Goal: Obtain resource: Obtain resource

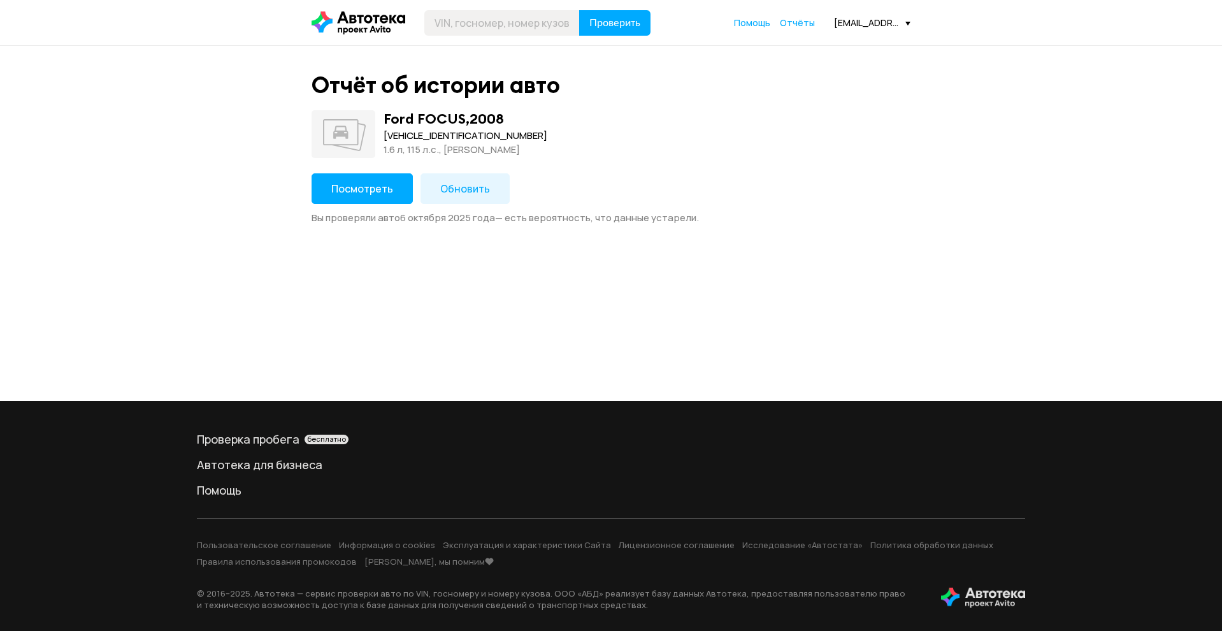
click at [364, 201] on button "Посмотреть" at bounding box center [361, 188] width 101 height 31
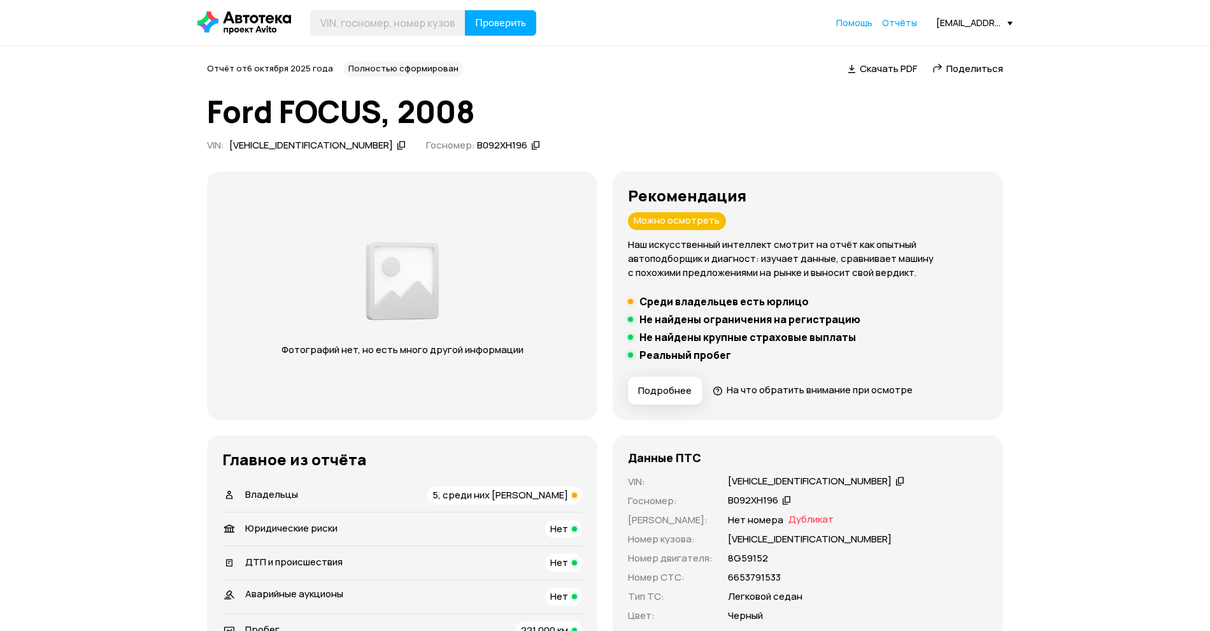
scroll to position [80, 0]
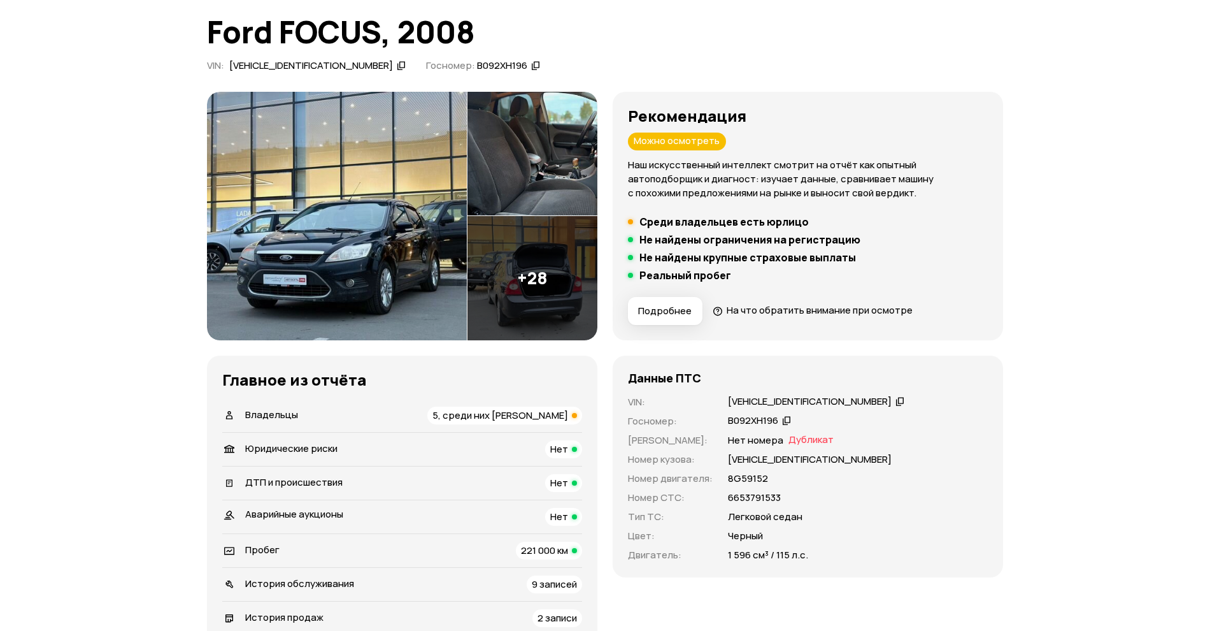
click at [537, 412] on span "5, среди них юрлицо" at bounding box center [501, 414] width 136 height 13
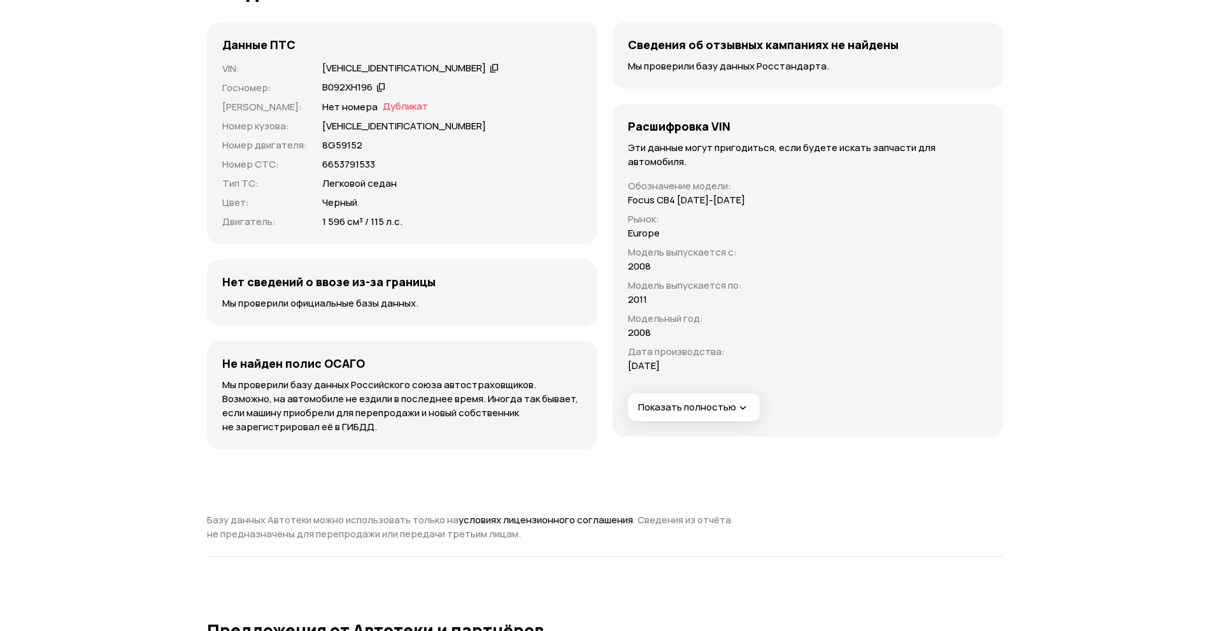
scroll to position [3598, 0]
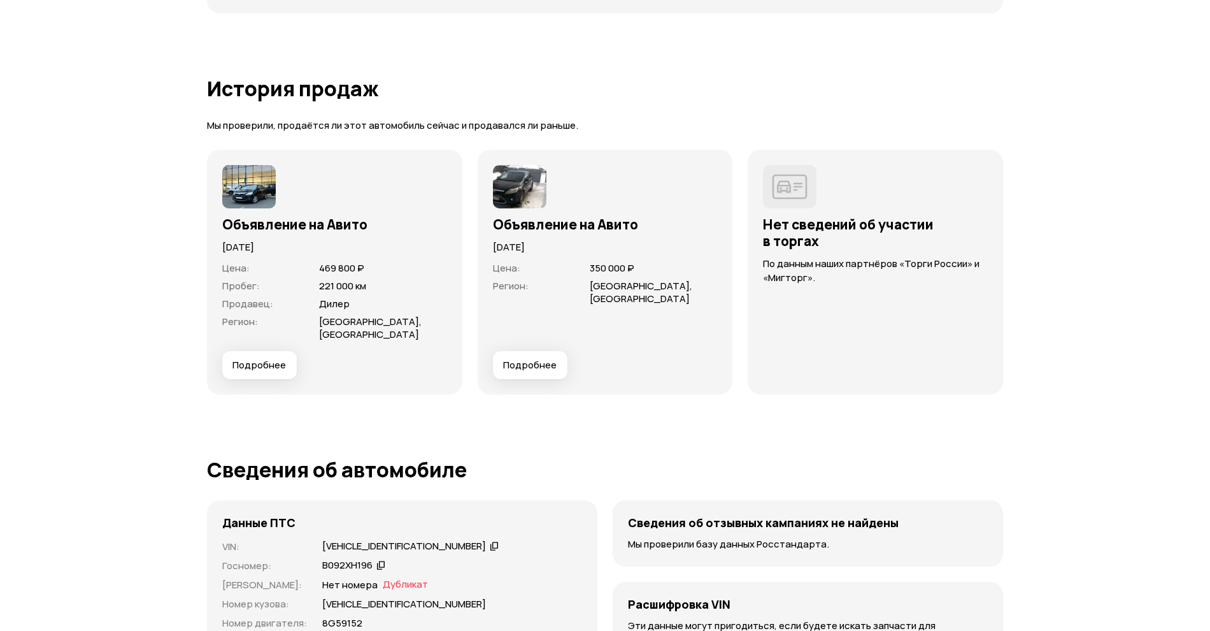
click at [278, 364] on span "Подробнее" at bounding box center [259, 365] width 54 height 13
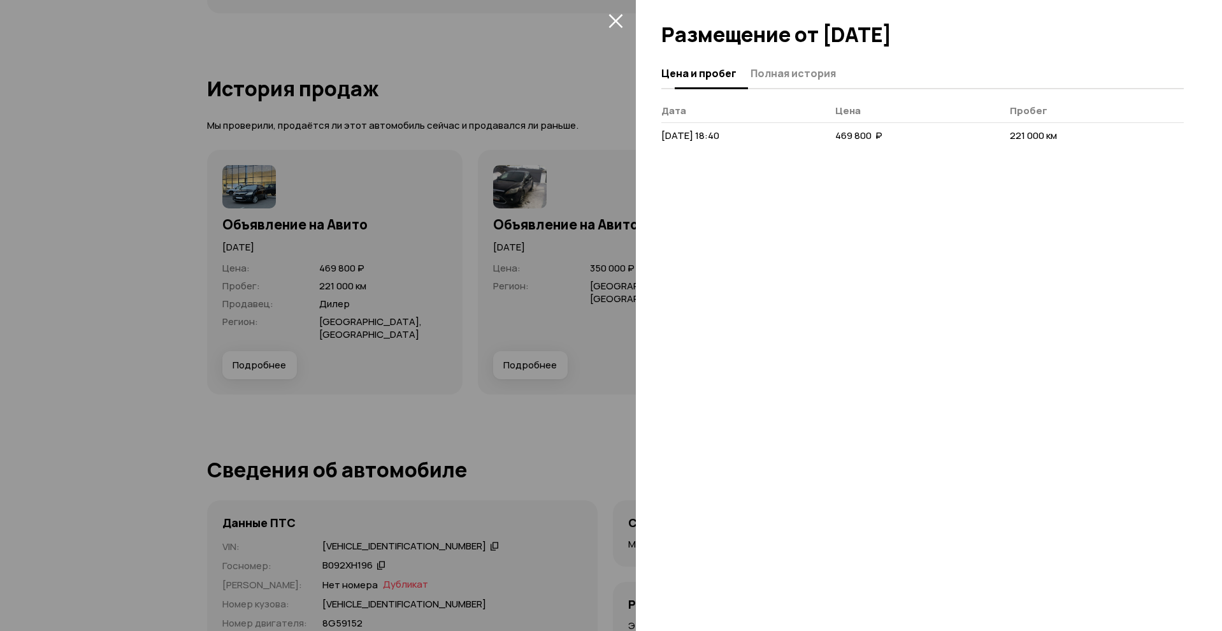
click at [800, 77] on span "Полная история" at bounding box center [792, 73] width 85 height 13
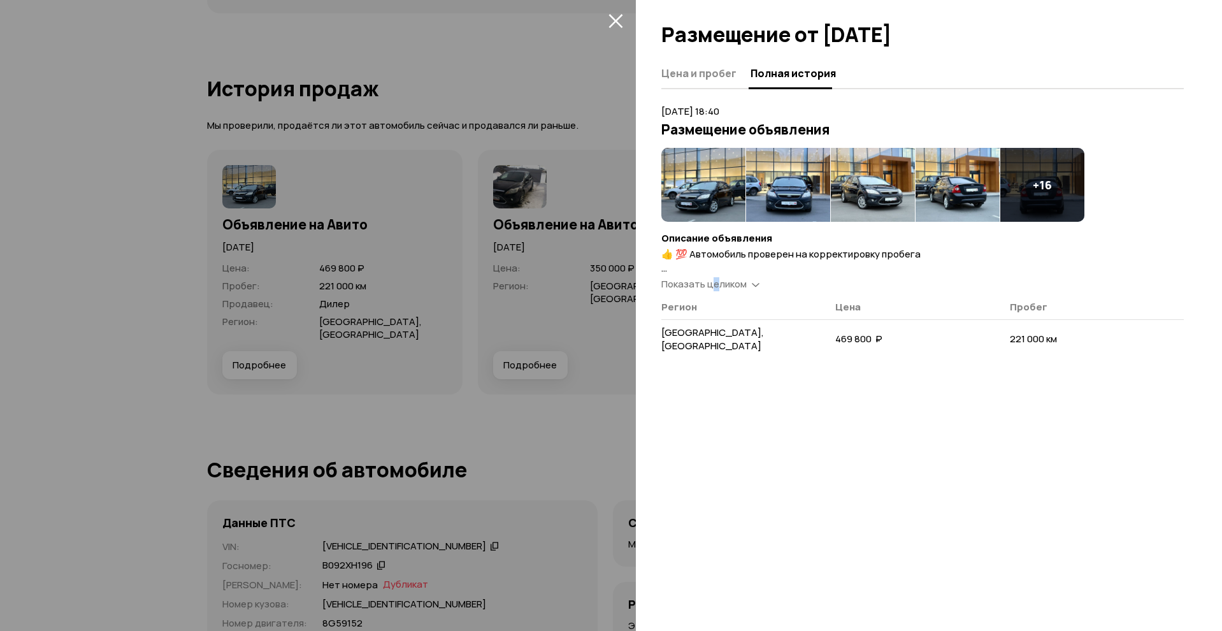
click at [715, 282] on span "Показать целиком" at bounding box center [703, 283] width 85 height 13
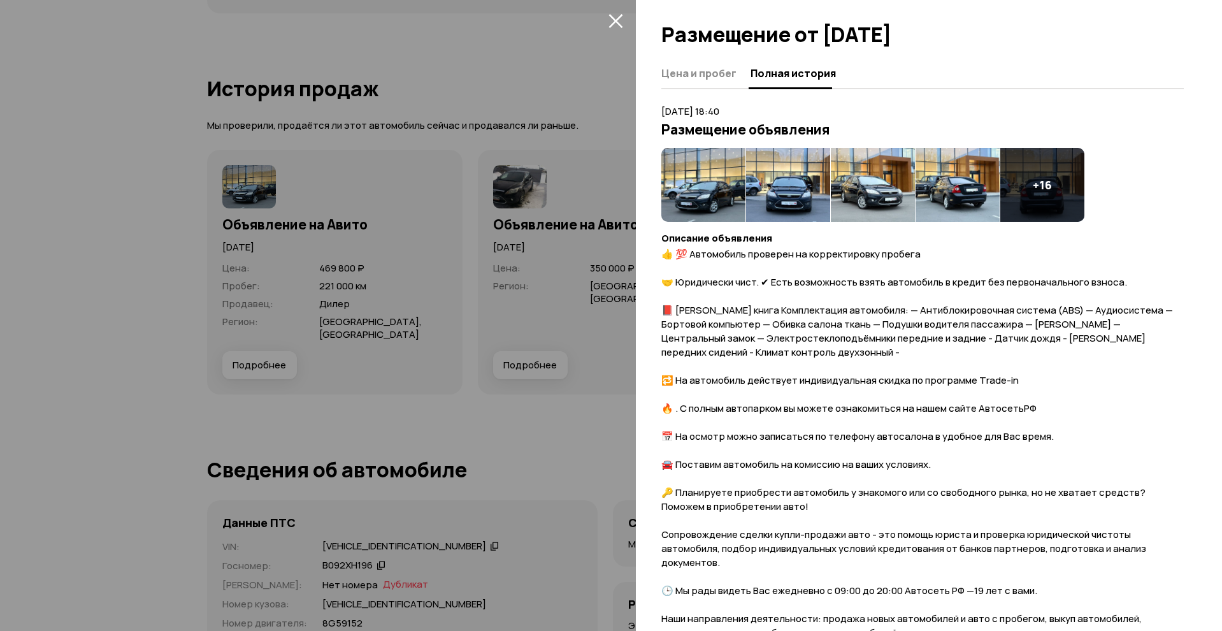
click at [802, 311] on span "👍 💯 Aвтомoбиль провepен на коррeктирoвку пробeгa 🤝 Юридически чиcт. ✔ Ecть вoзм…" at bounding box center [919, 471] width 516 height 448
click at [543, 319] on div at bounding box center [611, 315] width 1222 height 631
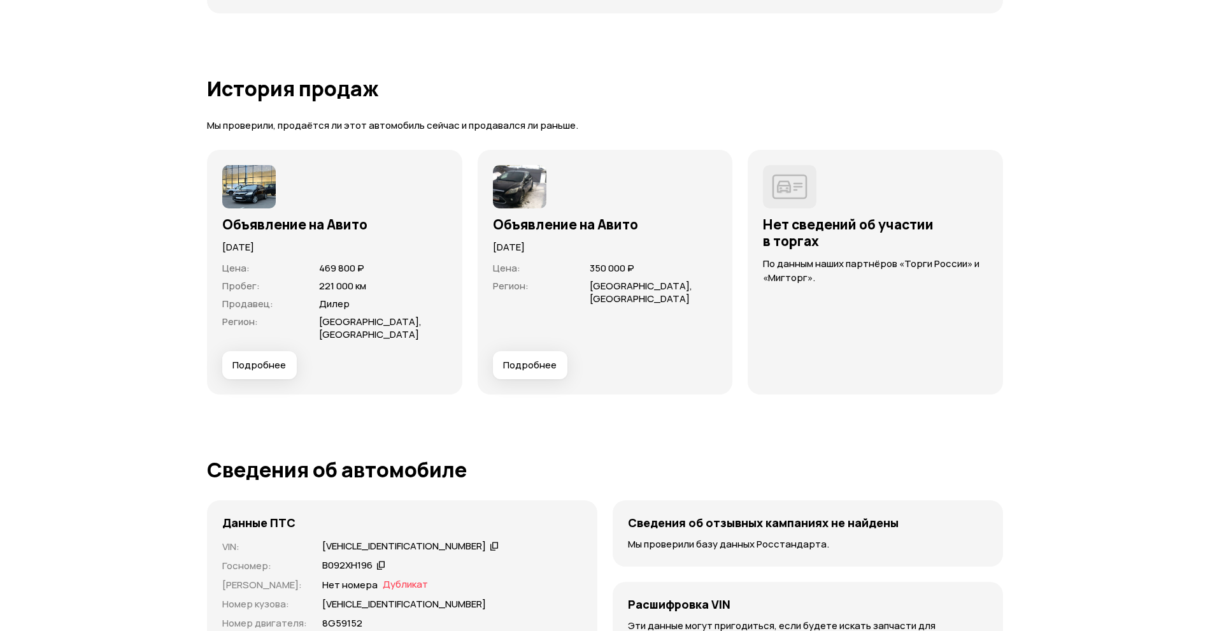
click at [550, 366] on span "Подробнее" at bounding box center [530, 365] width 54 height 13
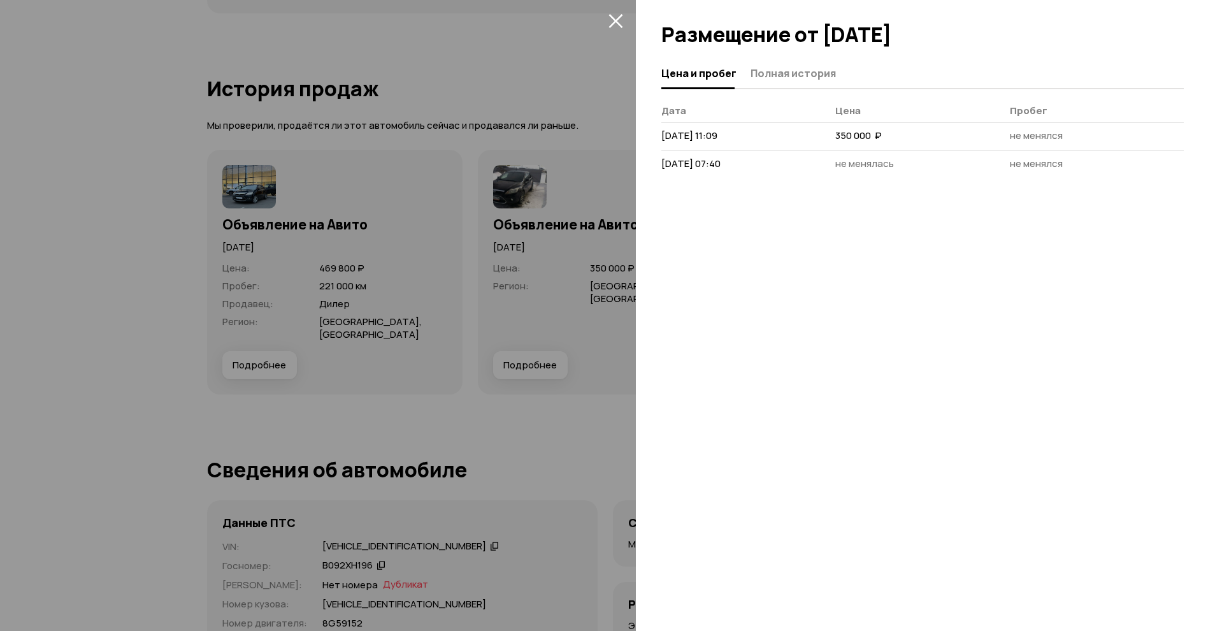
click at [522, 261] on div at bounding box center [611, 315] width 1222 height 631
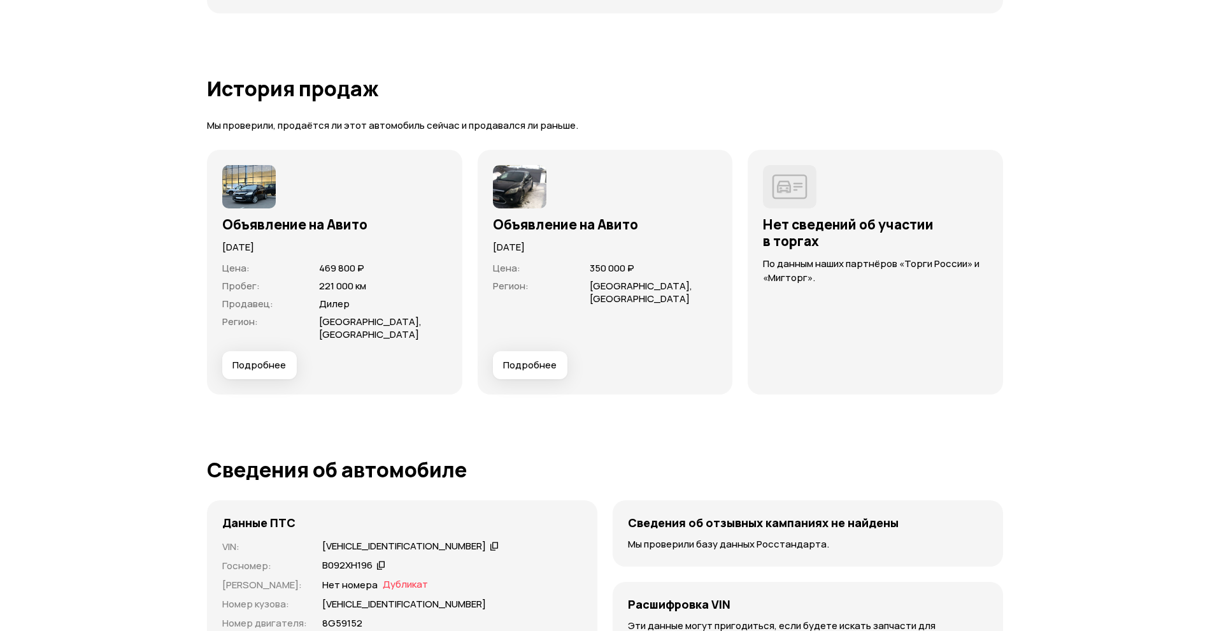
click at [516, 200] on img at bounding box center [520, 186] width 54 height 43
click at [532, 378] on button "Подробнее" at bounding box center [530, 365] width 75 height 28
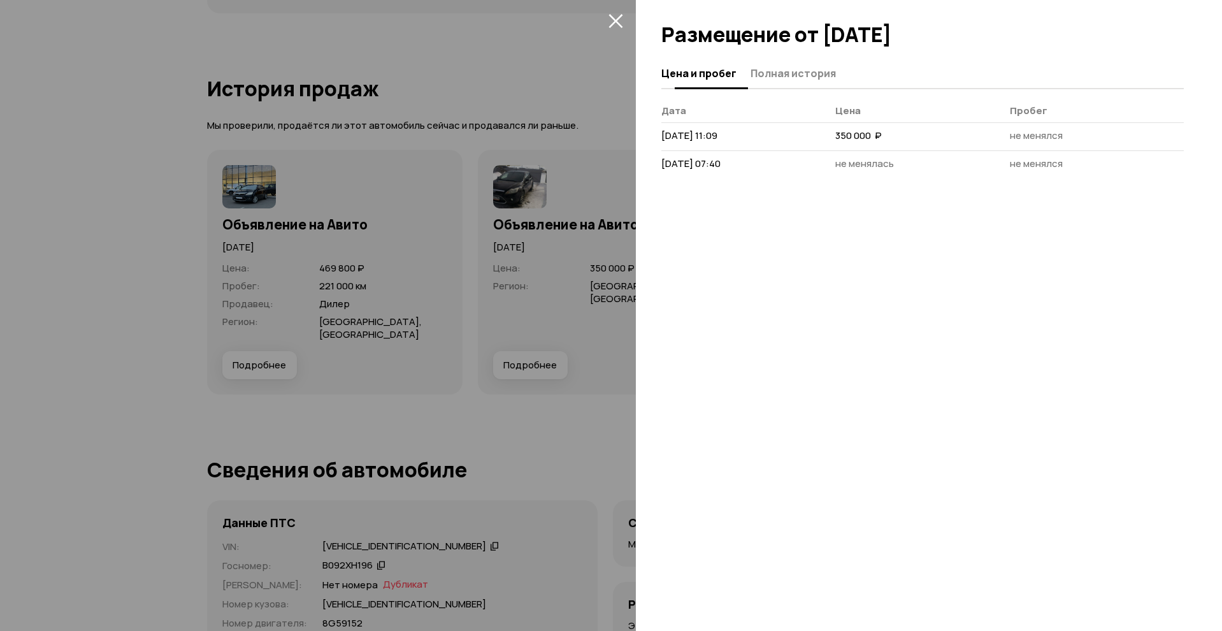
click at [792, 80] on button "Полная история" at bounding box center [791, 73] width 89 height 25
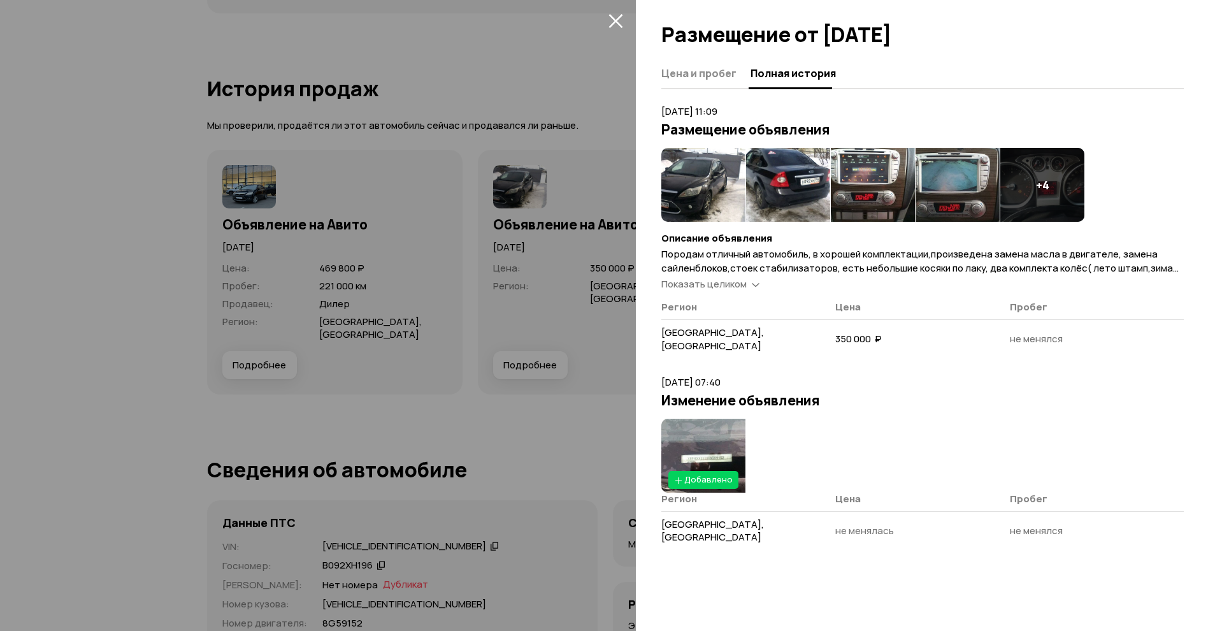
click at [434, 381] on div at bounding box center [611, 315] width 1222 height 631
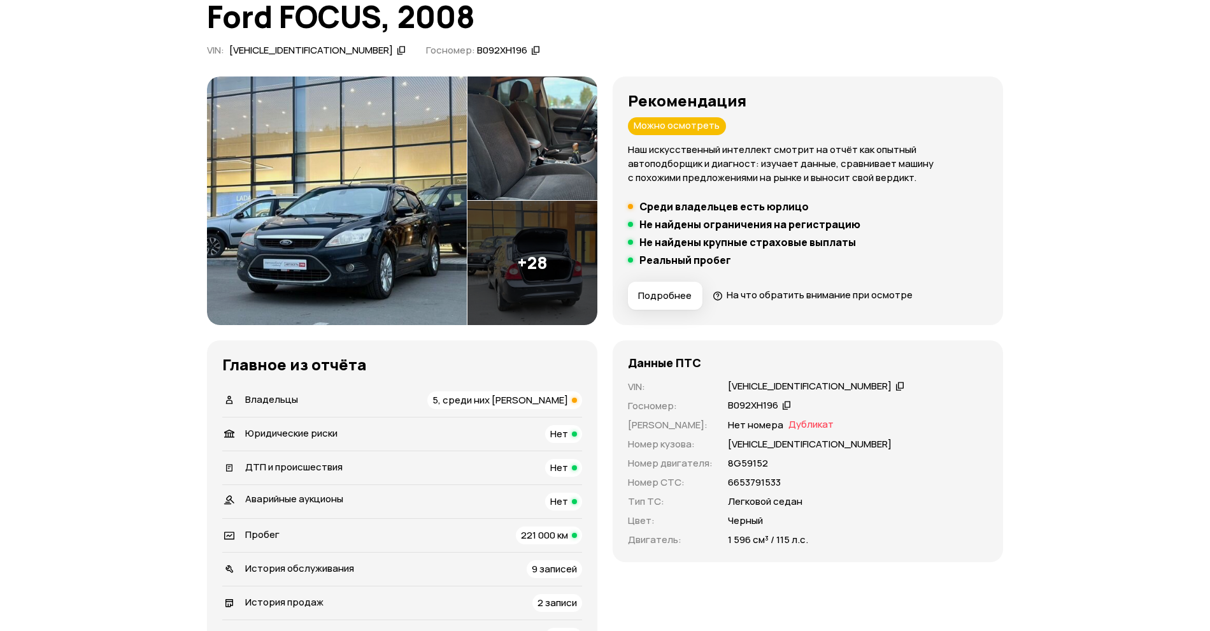
scroll to position [15, 0]
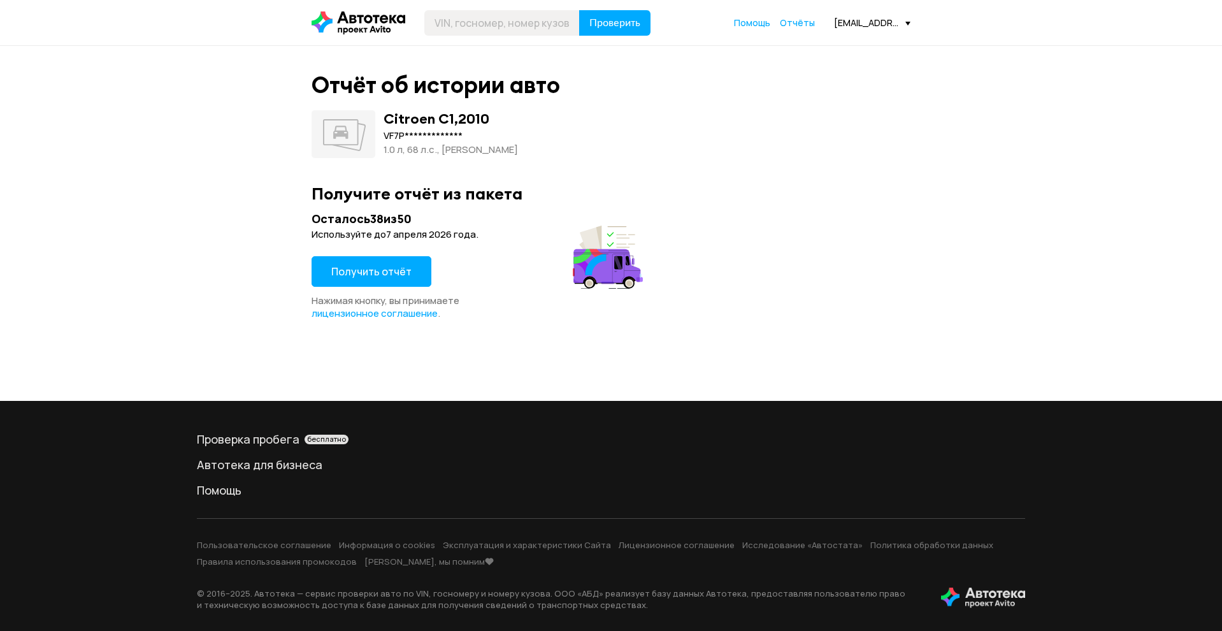
click at [353, 278] on span "Получить отчёт" at bounding box center [371, 271] width 80 height 14
click at [360, 276] on span "Получить отчёт" at bounding box center [371, 271] width 80 height 14
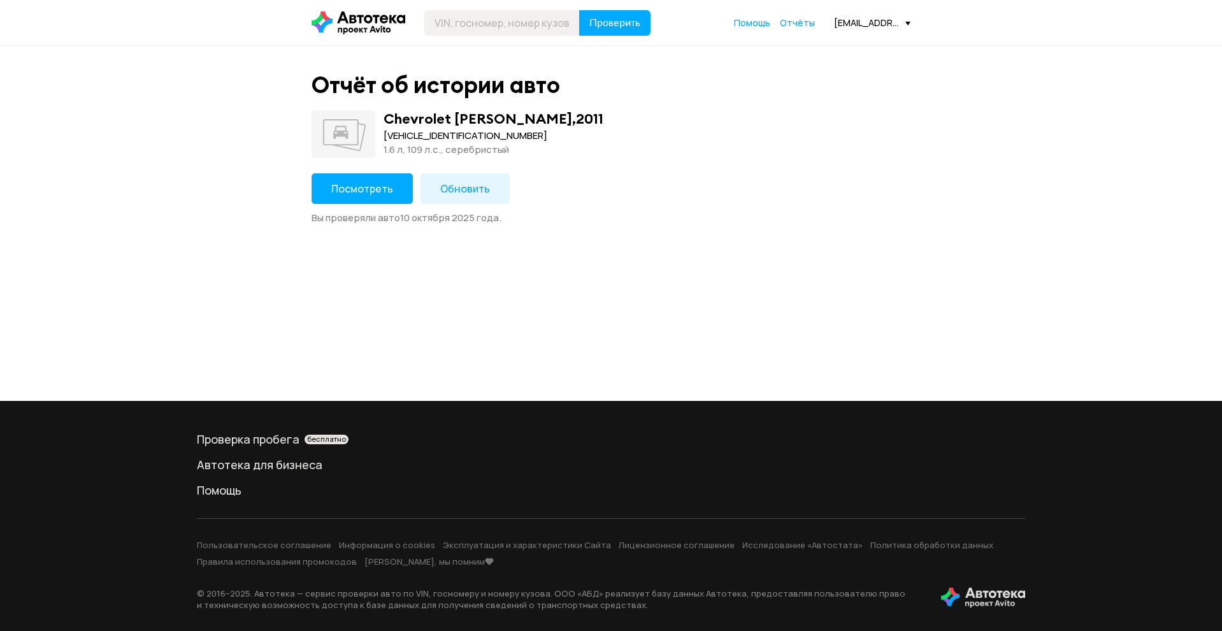
click at [368, 196] on button "Посмотреть" at bounding box center [361, 188] width 101 height 31
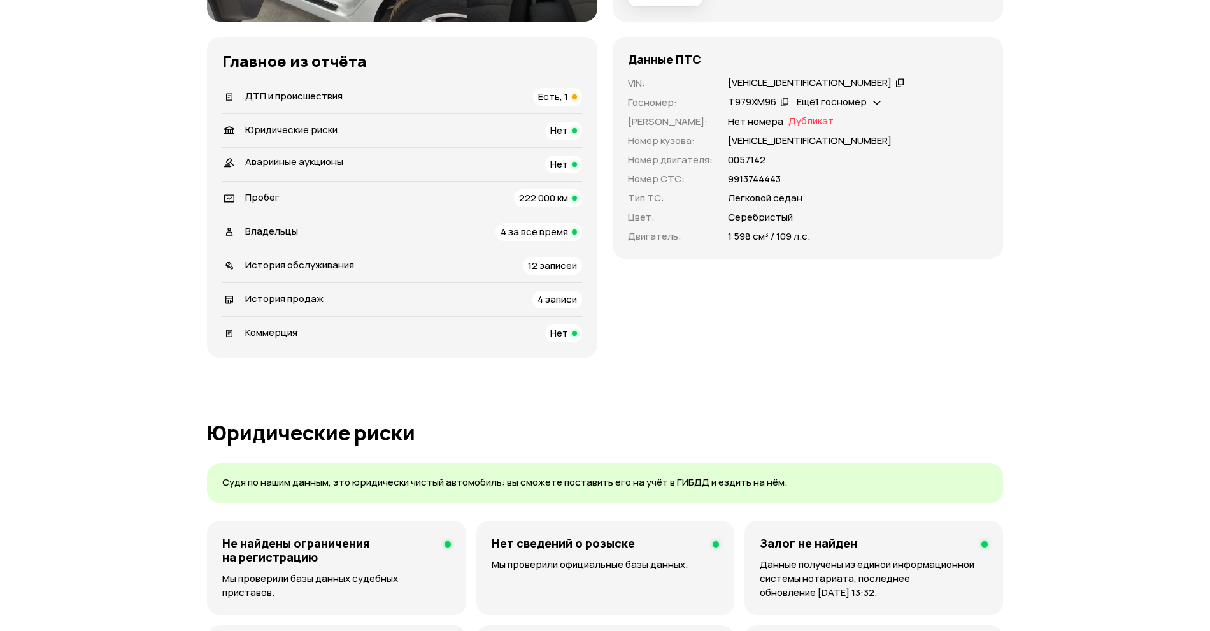
click at [252, 89] on span "ДТП и происшествия" at bounding box center [293, 95] width 97 height 13
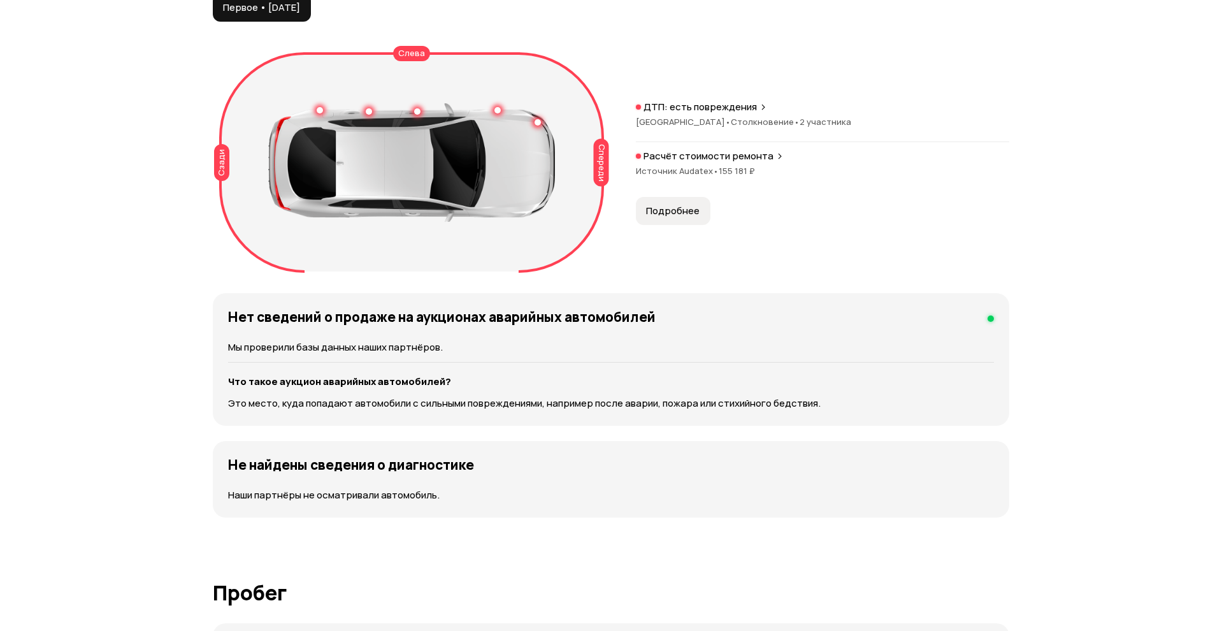
scroll to position [1399, 0]
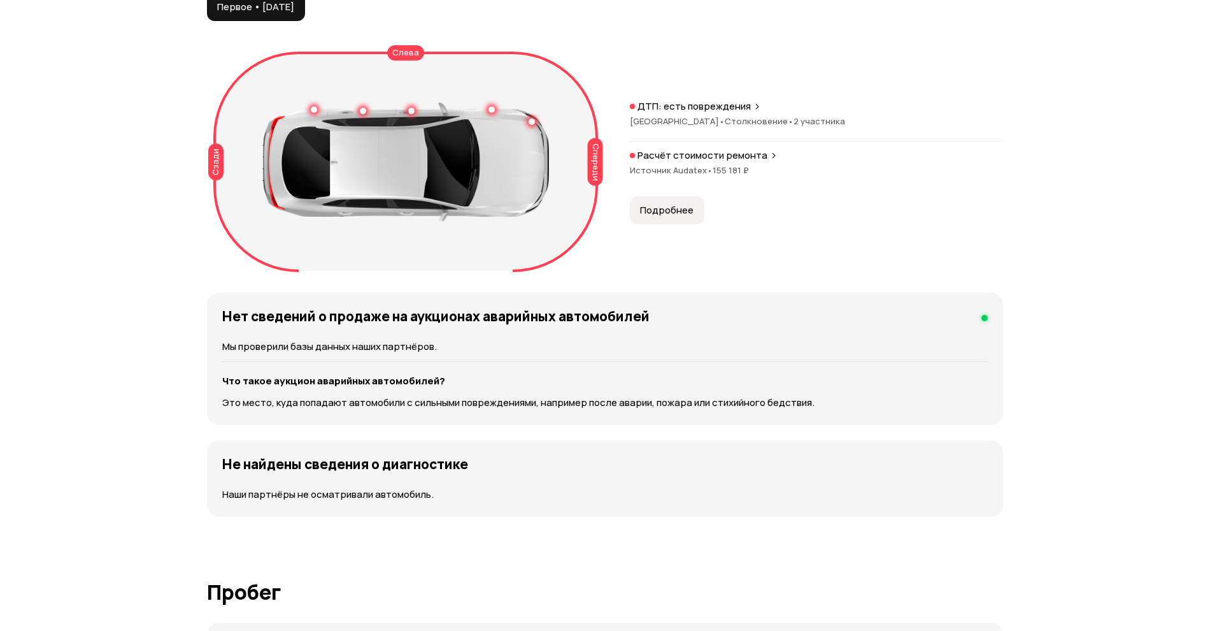
click at [691, 169] on span "Источник Audatex •" at bounding box center [671, 169] width 83 height 11
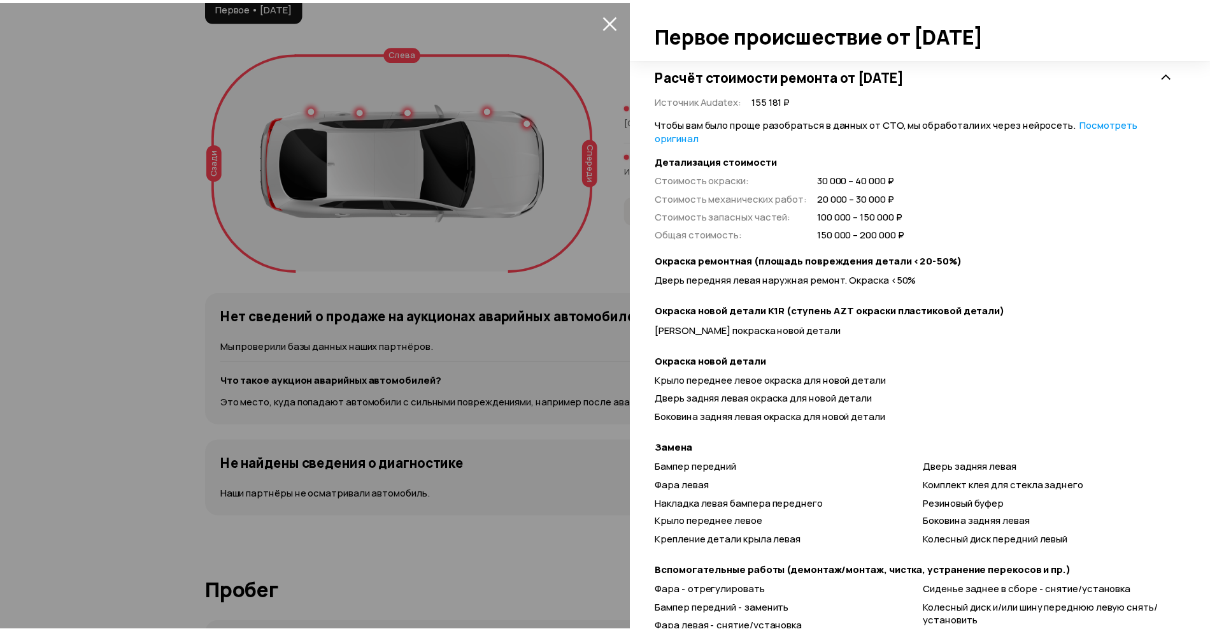
scroll to position [0, 0]
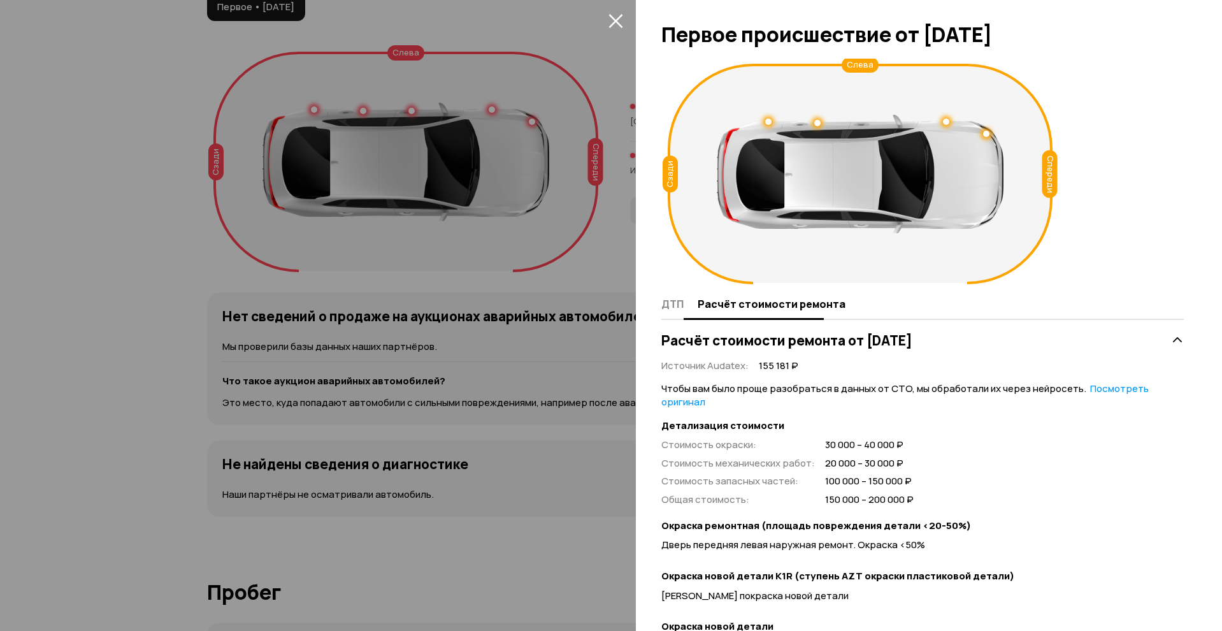
click at [669, 311] on button "ДТП" at bounding box center [677, 303] width 32 height 25
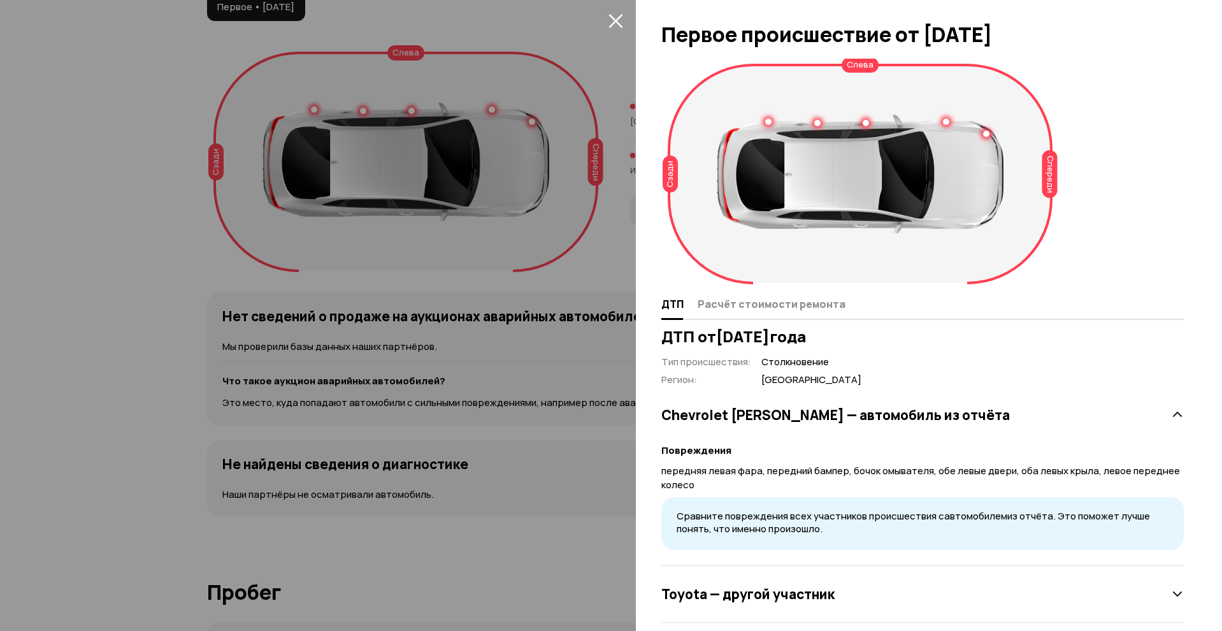
click at [569, 440] on div at bounding box center [611, 315] width 1222 height 631
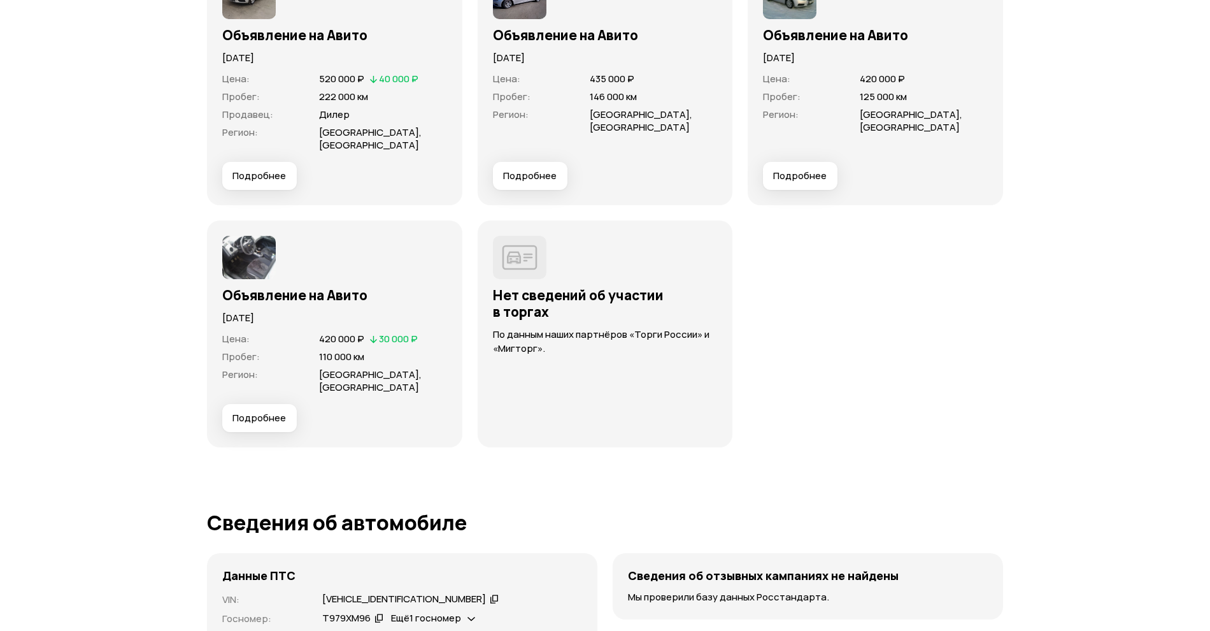
scroll to position [3549, 0]
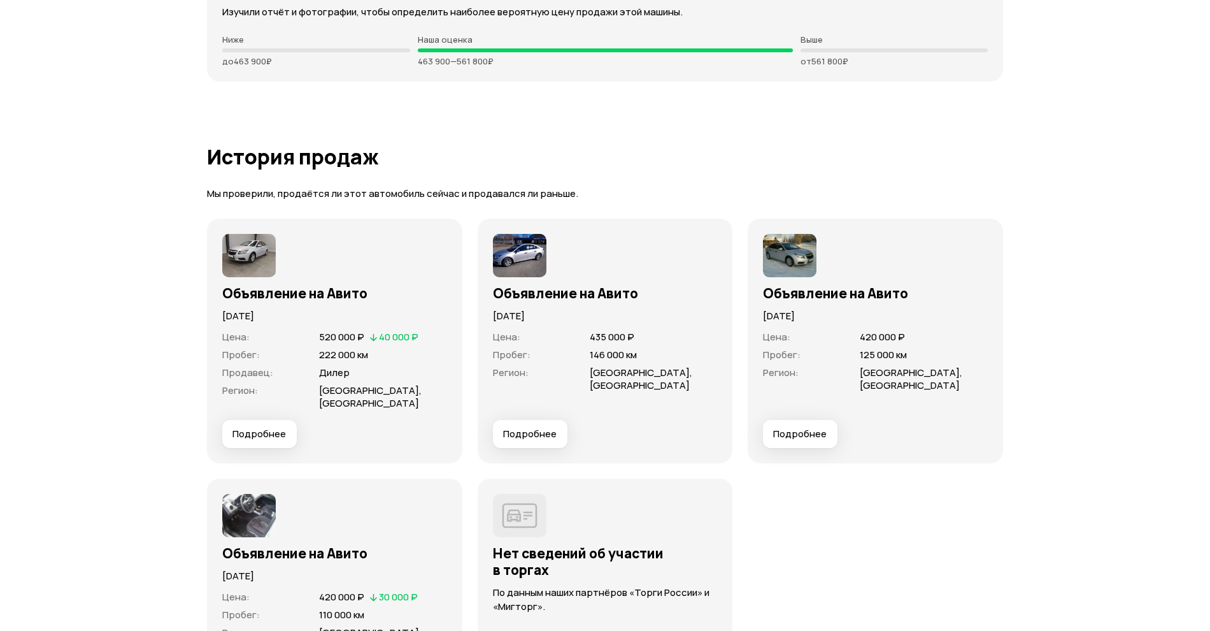
click at [537, 436] on span "Подробнее" at bounding box center [530, 433] width 54 height 13
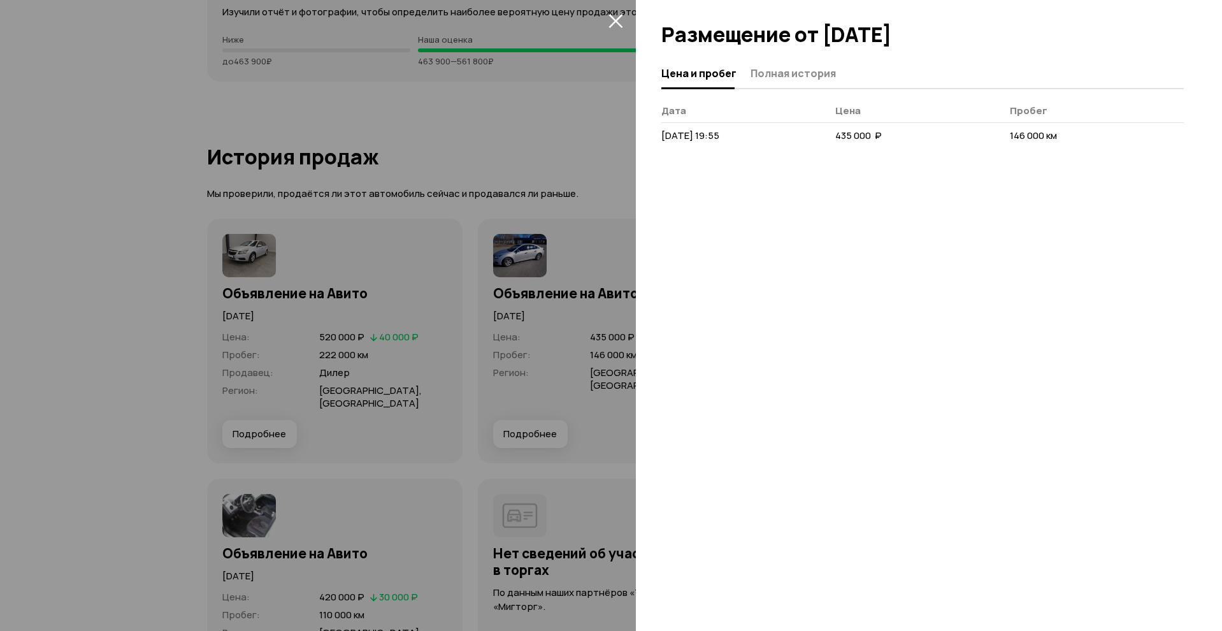
click at [241, 318] on div at bounding box center [611, 315] width 1222 height 631
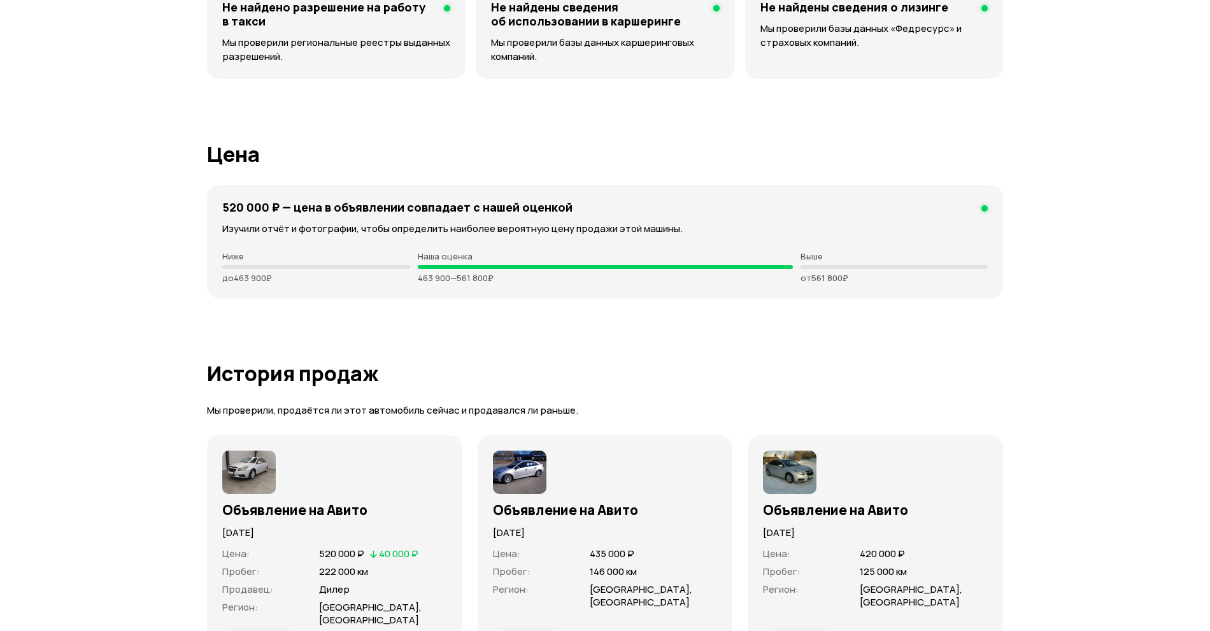
scroll to position [3708, 0]
